Goal: Find specific page/section: Find specific page/section

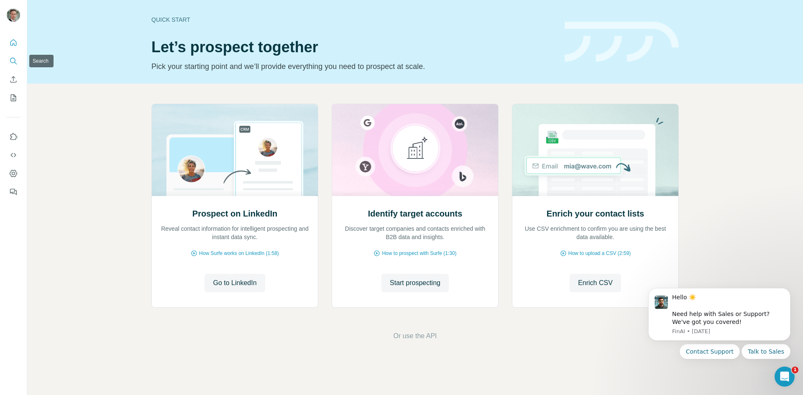
click at [13, 62] on icon "Search" at bounding box center [13, 61] width 8 height 8
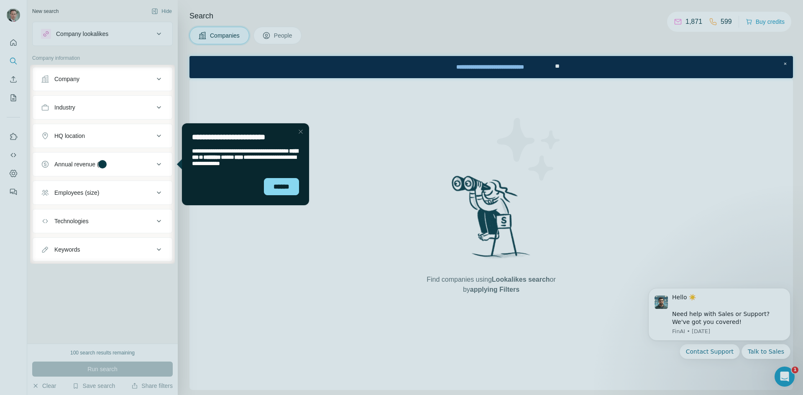
click at [14, 42] on div at bounding box center [401, 32] width 803 height 65
